Goal: Information Seeking & Learning: Learn about a topic

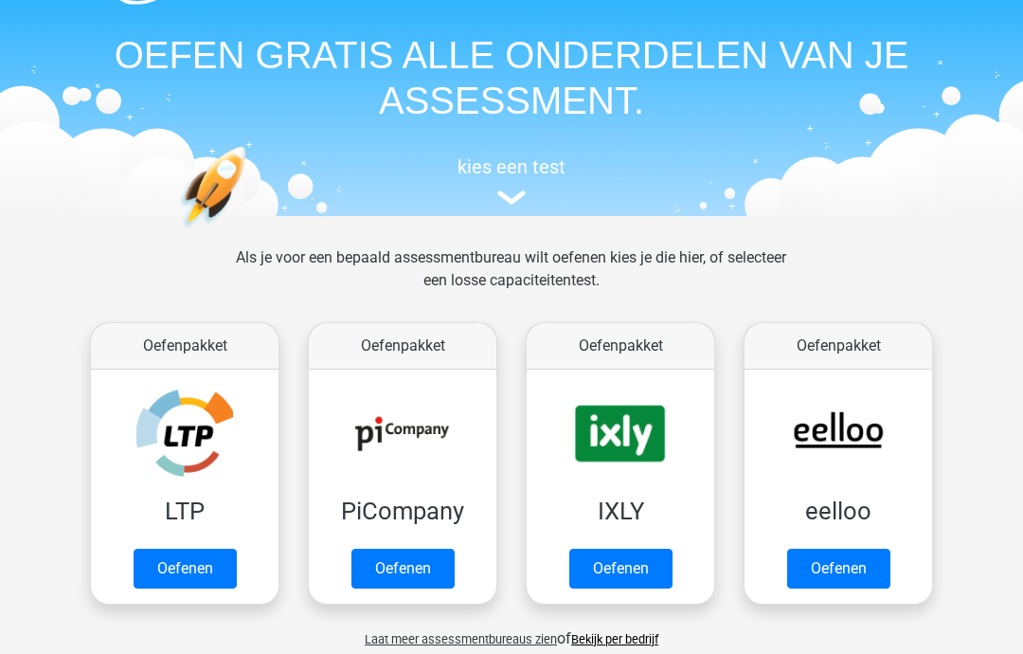
scroll to position [56, 0]
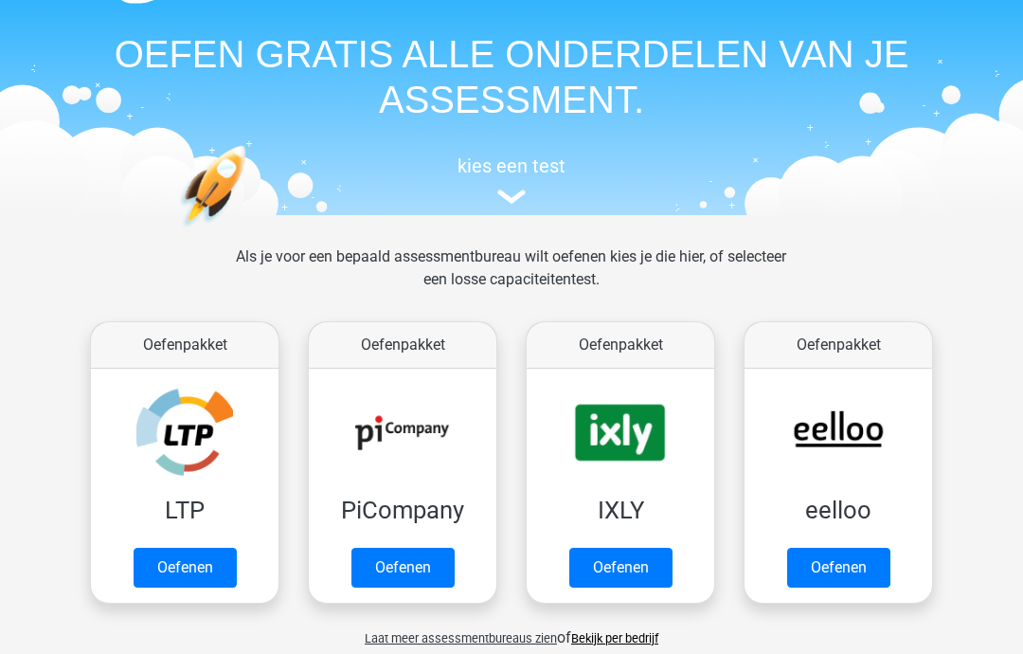
click at [149, 587] on link "Oefenen" at bounding box center [185, 568] width 103 height 40
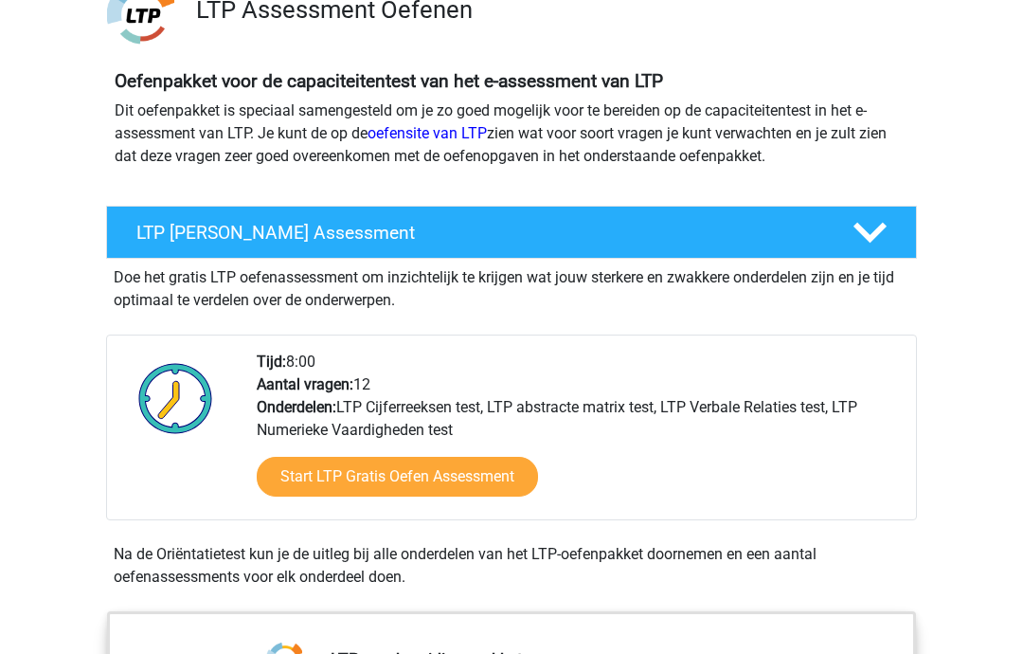
scroll to position [161, 0]
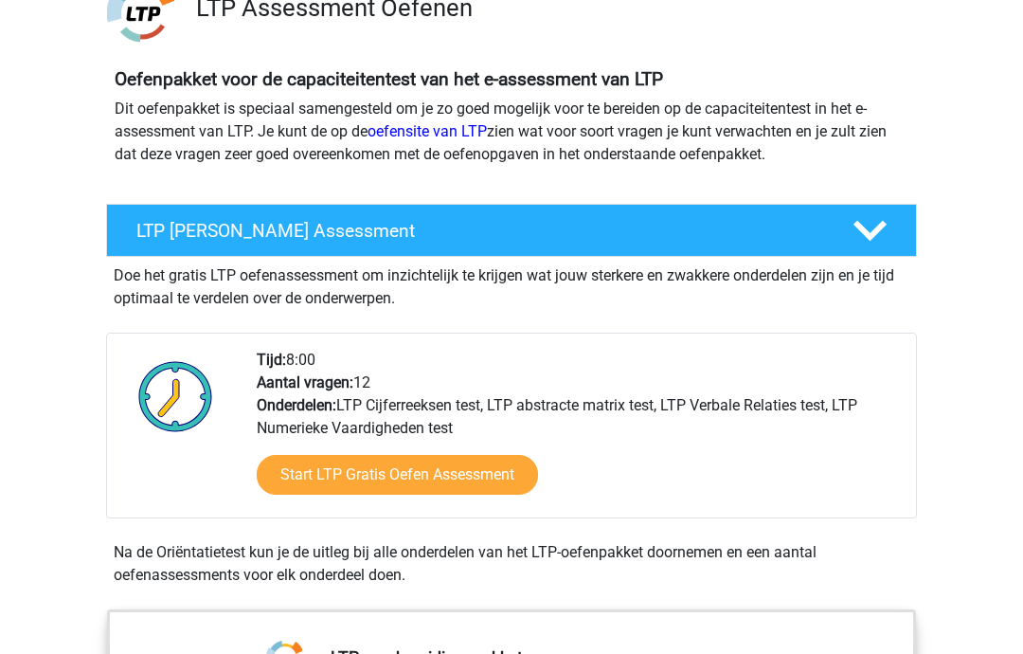
click at [314, 467] on link "Start LTP Gratis Oefen Assessment" at bounding box center [397, 476] width 281 height 40
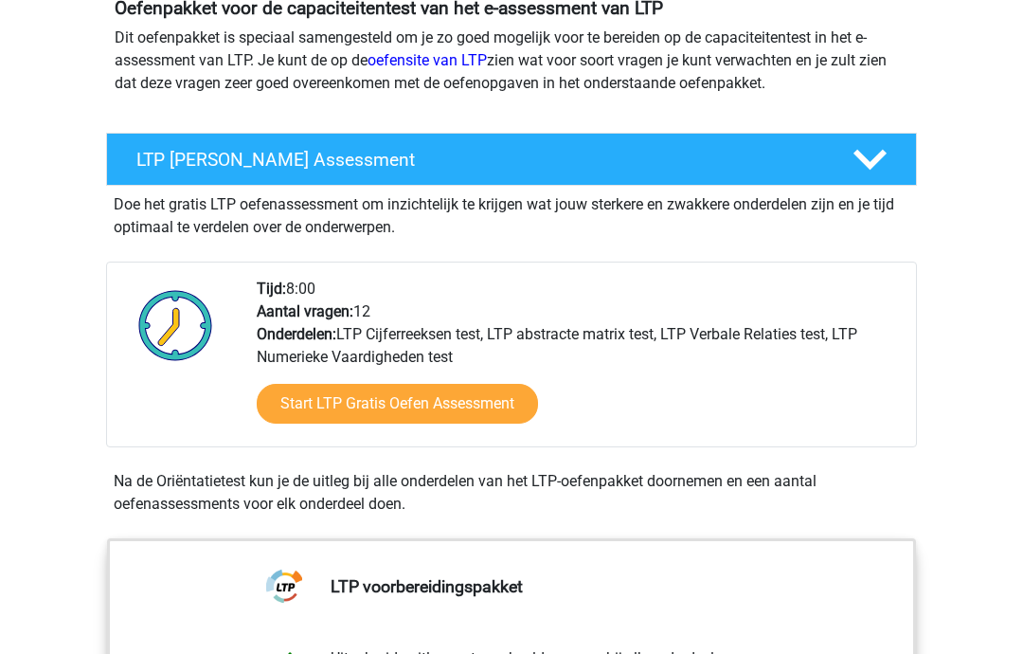
scroll to position [189, 0]
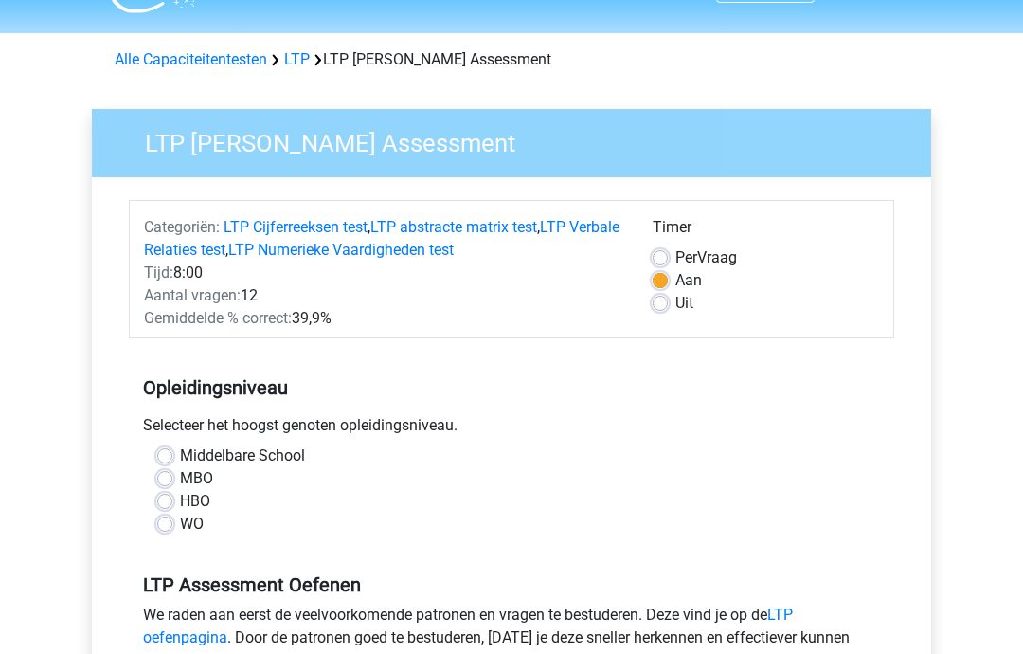
scroll to position [107, 0]
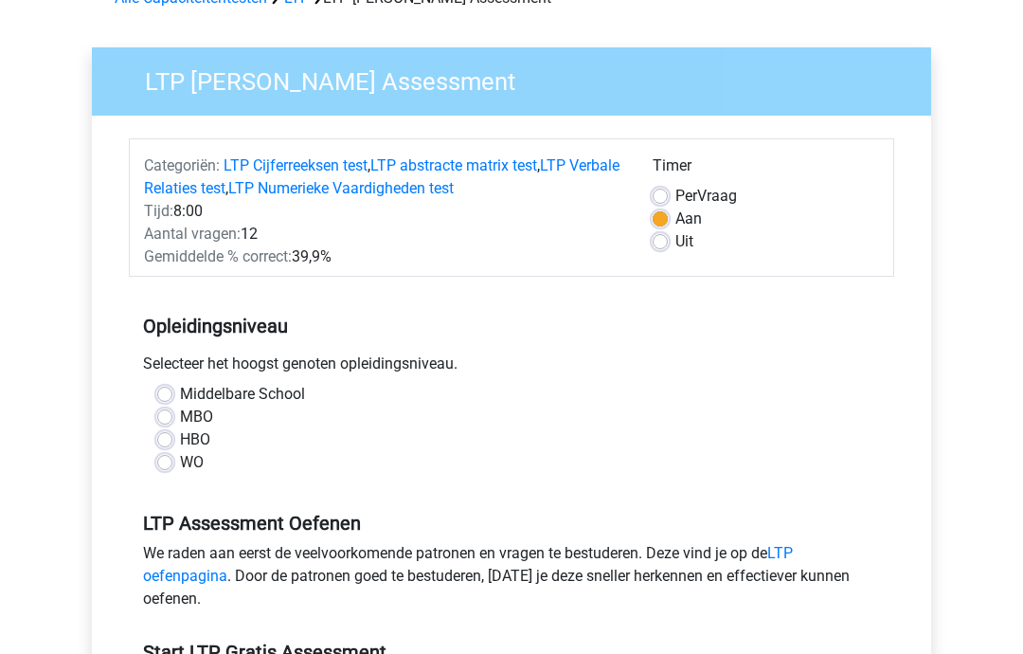
click at [180, 421] on label "MBO" at bounding box center [196, 417] width 33 height 23
click at [159, 421] on input "MBO" at bounding box center [164, 415] width 15 height 19
radio input "true"
click at [180, 433] on label "HBO" at bounding box center [195, 440] width 30 height 23
click at [160, 433] on input "HBO" at bounding box center [164, 438] width 15 height 19
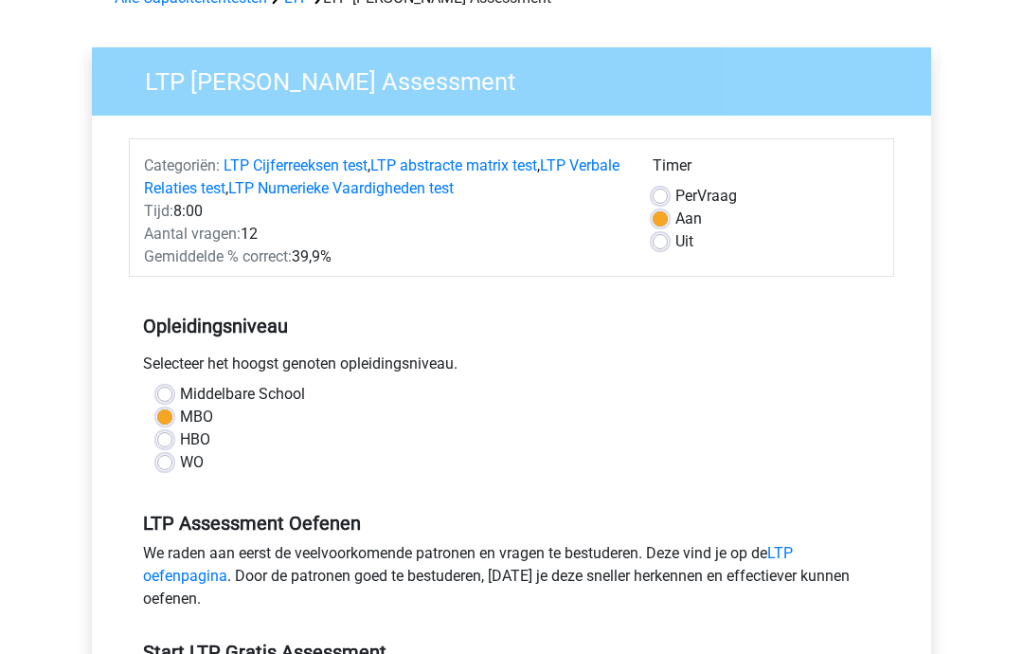
radio input "true"
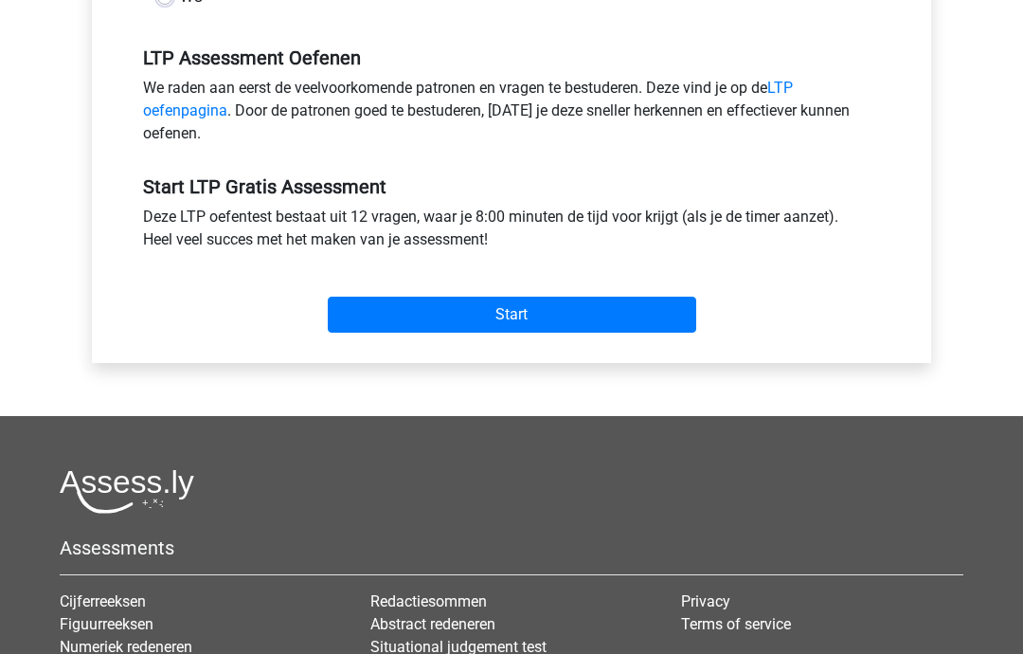
scroll to position [577, 0]
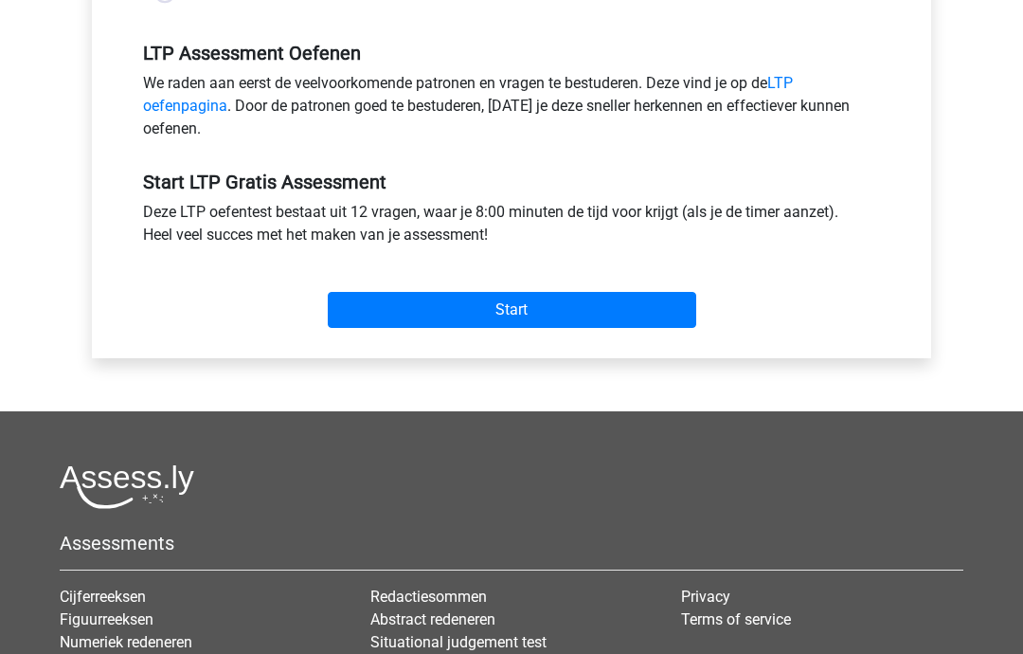
click at [617, 328] on input "Start" at bounding box center [512, 311] width 368 height 36
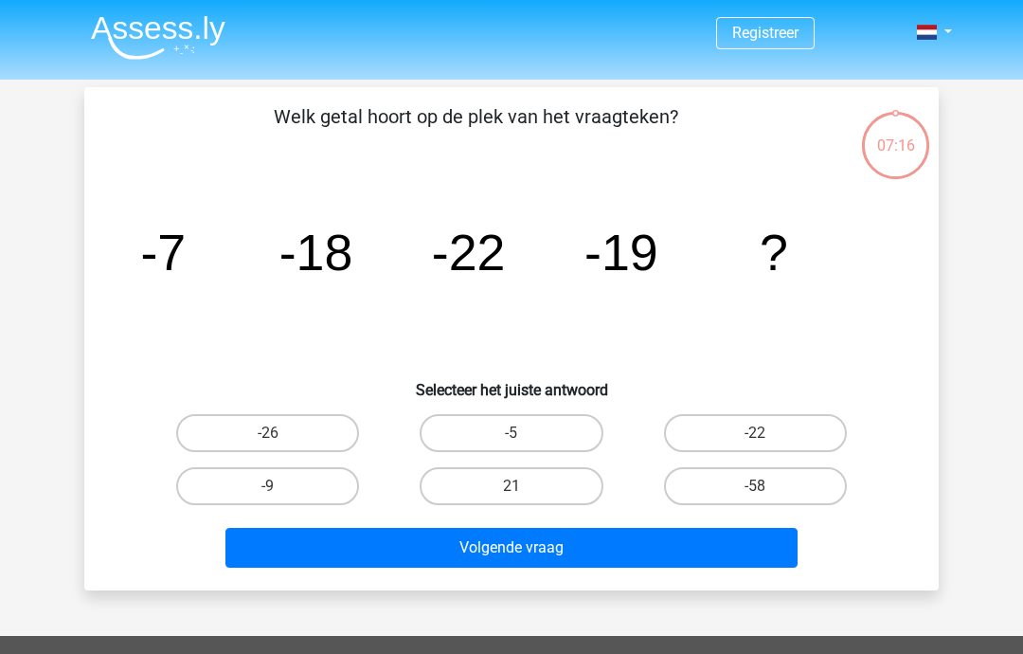
click at [326, 489] on label "-9" at bounding box center [267, 486] width 183 height 38
click at [280, 489] on input "-9" at bounding box center [274, 492] width 12 height 12
radio input "true"
click at [596, 550] on button "Volgende vraag" at bounding box center [511, 548] width 573 height 40
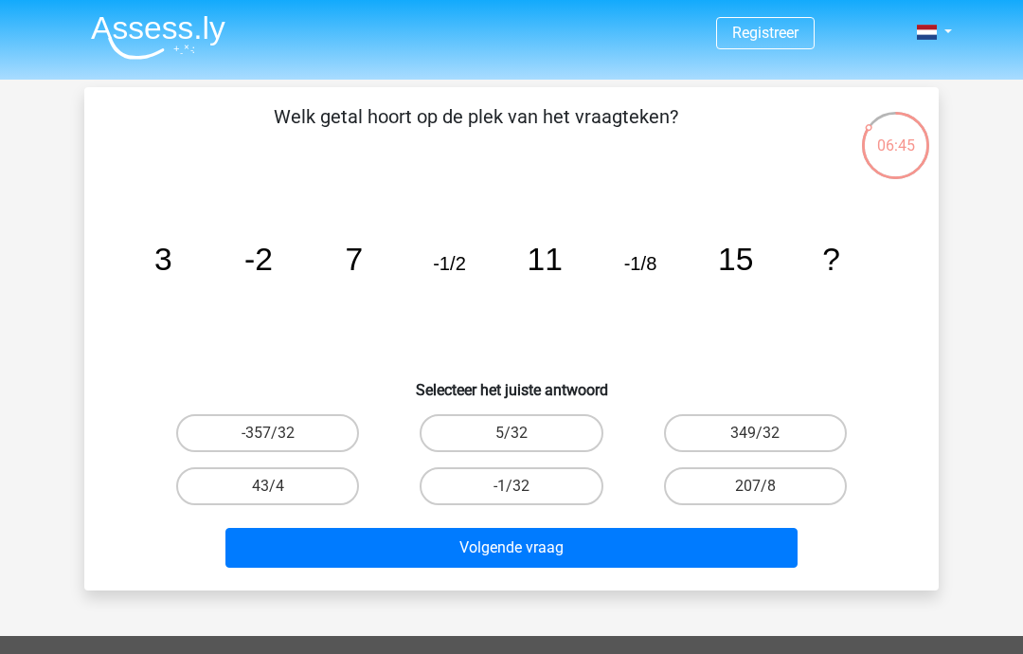
click at [445, 483] on label "-1/32" at bounding box center [511, 486] width 183 height 38
click at [512, 486] on input "-1/32" at bounding box center [518, 492] width 12 height 12
radio input "true"
click at [746, 555] on button "Volgende vraag" at bounding box center [511, 548] width 573 height 40
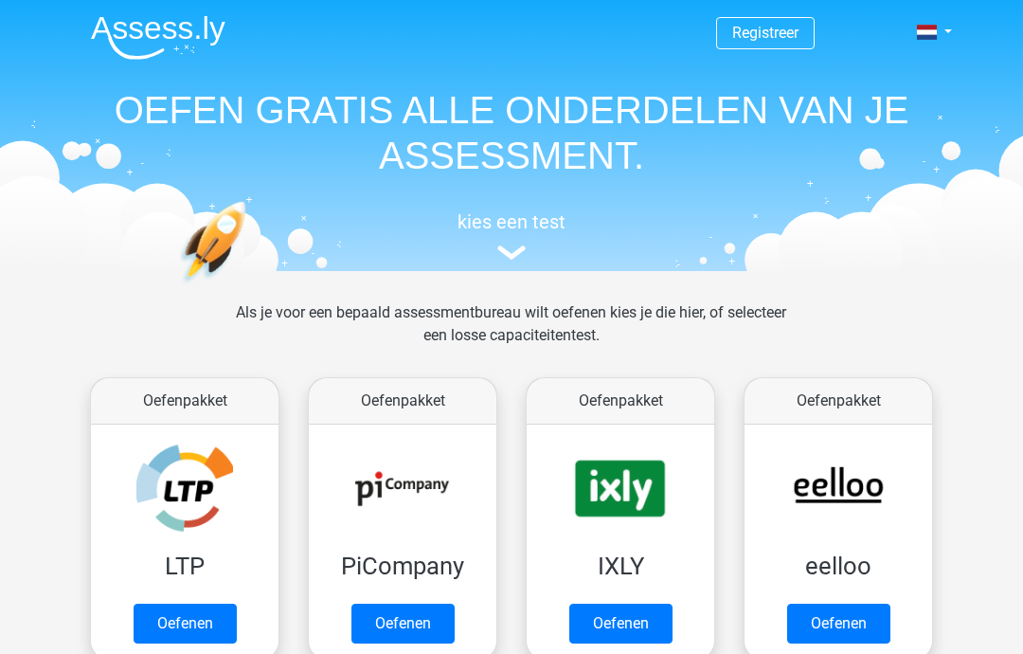
scroll to position [132, 0]
